Goal: Navigation & Orientation: Understand site structure

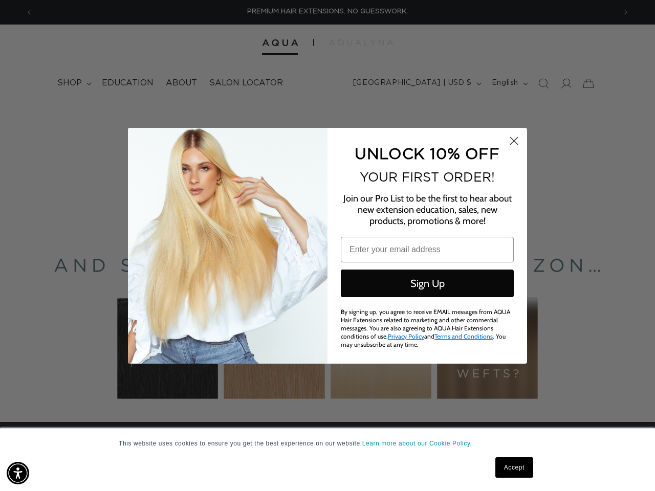
click at [327, 246] on div "UNLOCK 10% OFF YOUR FIRST ORDER! Join our Pro List to be the first to hear abou…" at bounding box center [421, 245] width 189 height 215
click at [18, 473] on img "Accessibility Menu" at bounding box center [18, 473] width 23 height 23
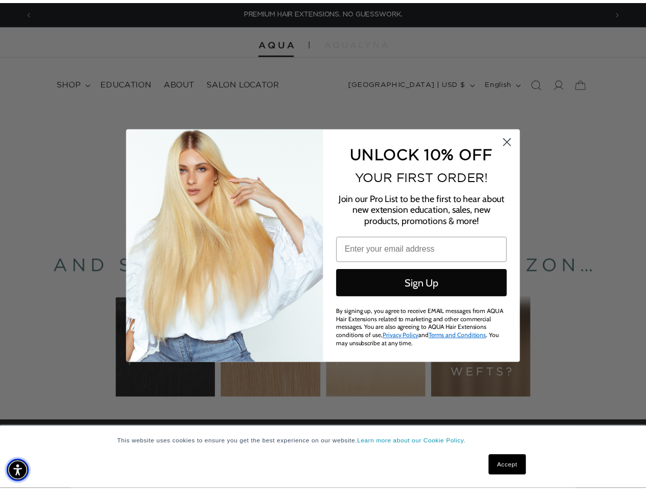
scroll to position [0, 582]
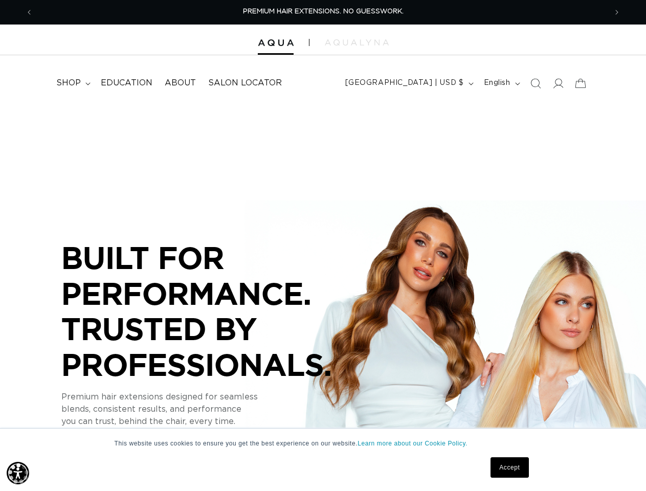
scroll to position [0, 573]
